Goal: Transaction & Acquisition: Purchase product/service

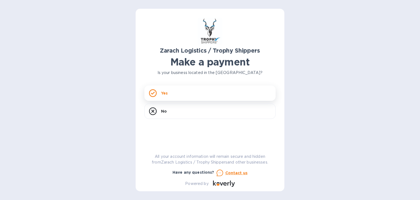
click at [159, 97] on div "Yes" at bounding box center [210, 92] width 131 height 15
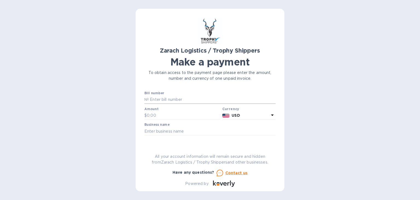
click at [159, 98] on input "text" at bounding box center [212, 100] width 127 height 8
type input "B00173385"
click at [159, 116] on input "text" at bounding box center [183, 115] width 73 height 8
type input "1,258.80"
click at [163, 135] on input "text" at bounding box center [210, 131] width 131 height 8
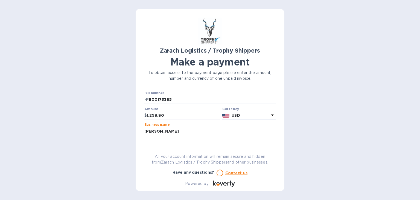
type input "[PERSON_NAME]"
click at [145, 143] on button "Go to payment page" at bounding box center [210, 148] width 131 height 11
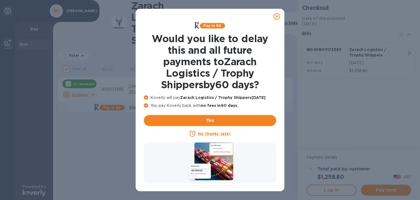
click at [277, 17] on icon at bounding box center [277, 16] width 7 height 7
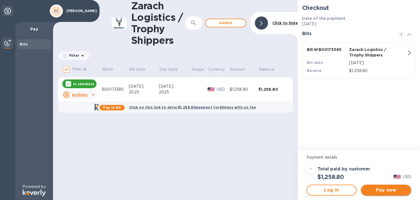
click at [378, 189] on span "Pay now" at bounding box center [387, 190] width 42 height 7
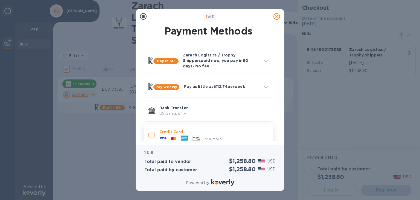
click at [196, 135] on icon at bounding box center [196, 137] width 7 height 5
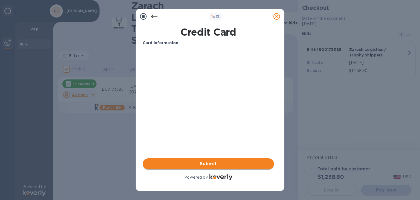
click at [207, 166] on span "Submit" at bounding box center [208, 163] width 123 height 7
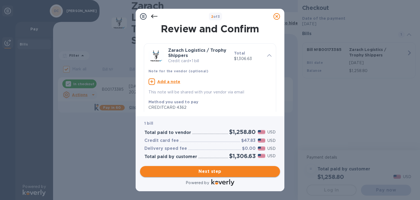
click at [257, 171] on span "Next step" at bounding box center [210, 171] width 131 height 7
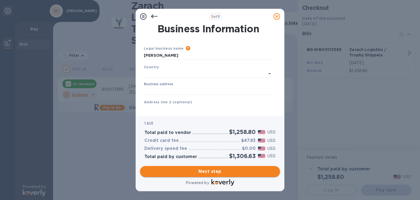
type input "[GEOGRAPHIC_DATA]"
click at [193, 86] on input "Business address" at bounding box center [208, 89] width 129 height 8
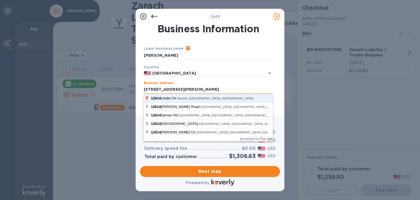
click button "Save" at bounding box center [0, 0] width 0 height 0
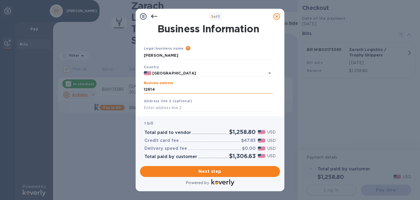
type input "[STREET_ADDRESS]"
type input "Neosho"
type input "MO"
type input "64850"
click at [264, 98] on div "Address line 2 (optional)" at bounding box center [209, 105] width 134 height 18
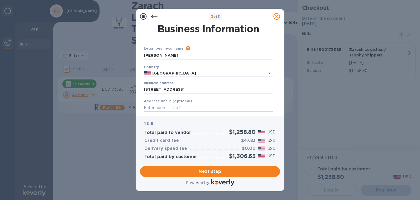
drag, startPoint x: 218, startPoint y: 110, endPoint x: 225, endPoint y: 30, distance: 80.8
click at [225, 30] on div "Business Information Legal business name Please provide the legal name that app…" at bounding box center [209, 104] width 134 height 162
click at [201, 91] on input "[STREET_ADDRESS]" at bounding box center [208, 89] width 129 height 8
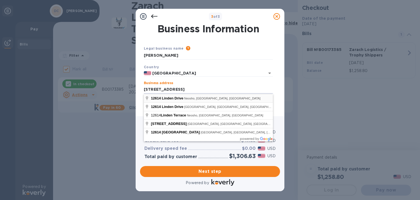
type input "[STREET_ADDRESS]"
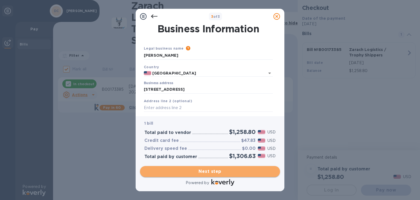
click at [204, 170] on span "Next step" at bounding box center [210, 171] width 131 height 7
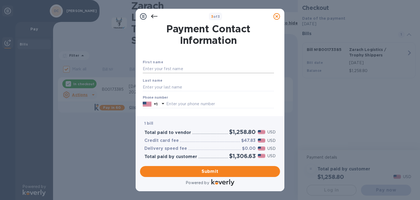
click at [192, 68] on input "text" at bounding box center [208, 69] width 131 height 8
type input "a"
type input "[PERSON_NAME]"
click at [254, 97] on div "Phone number +1" at bounding box center [208, 102] width 131 height 13
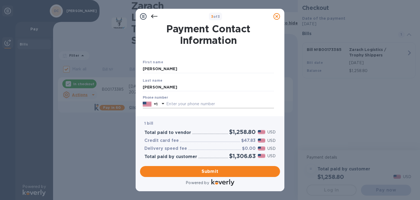
click at [223, 104] on input "text" at bounding box center [220, 104] width 108 height 8
type input "4175294927"
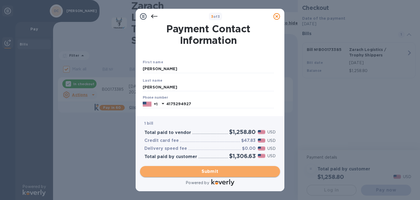
click at [223, 172] on span "Submit" at bounding box center [210, 171] width 131 height 7
click at [222, 175] on button "Submit" at bounding box center [210, 171] width 140 height 11
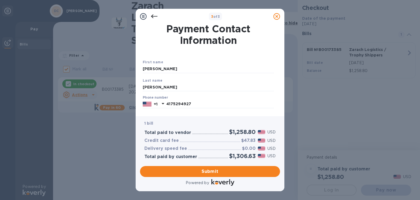
drag, startPoint x: 278, startPoint y: 58, endPoint x: 278, endPoint y: 71, distance: 12.9
click at [278, 71] on div "Payment Contact Information First name [PERSON_NAME] Last name [PERSON_NAME] Ph…" at bounding box center [210, 68] width 140 height 88
click at [276, 81] on div "Payment Contact Information First name [PERSON_NAME] Last name [PERSON_NAME] Ph…" at bounding box center [210, 68] width 140 height 88
click at [273, 109] on div "Phone number [PHONE_NUMBER]" at bounding box center [209, 101] width 136 height 17
click at [210, 170] on span "Submit" at bounding box center [210, 171] width 131 height 7
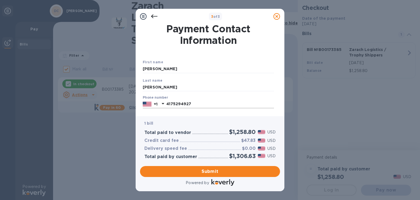
click at [204, 103] on input "4175294927" at bounding box center [220, 104] width 108 height 8
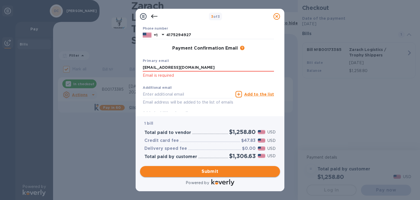
type input "[EMAIL_ADDRESS][DOMAIN_NAME]"
click at [210, 170] on span "Submit" at bounding box center [210, 171] width 131 height 7
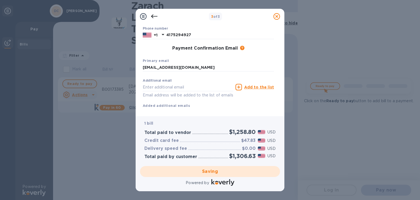
checkbox input "false"
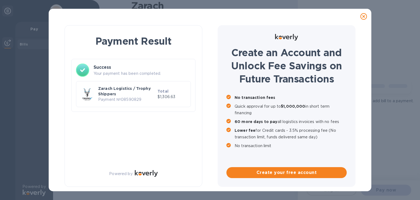
scroll to position [0, 0]
